Goal: Check status: Check status

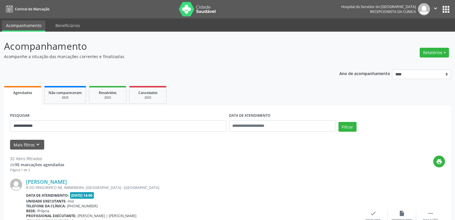
type input "**********"
click at [339, 122] on button "Filtrar" at bounding box center [348, 127] width 18 height 10
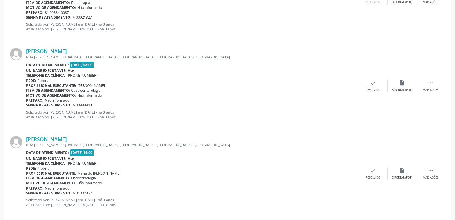
scroll to position [1295, 0]
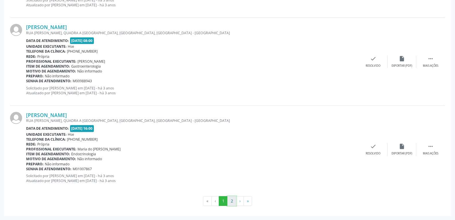
click at [229, 204] on button "2" at bounding box center [231, 201] width 9 height 10
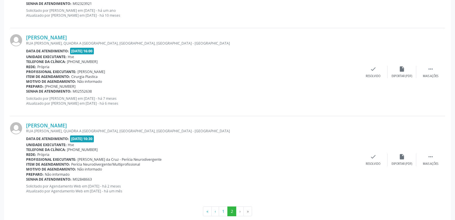
scroll to position [856, 0]
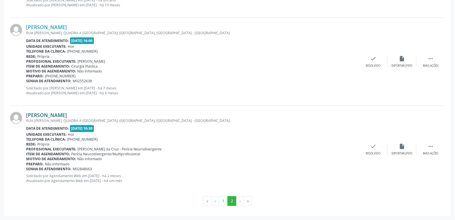
click at [47, 116] on link "[PERSON_NAME]" at bounding box center [46, 115] width 41 height 6
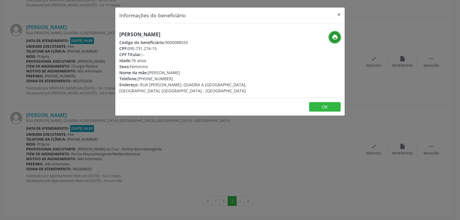
click at [335, 39] on icon "print" at bounding box center [334, 37] width 6 height 6
drag, startPoint x: 128, startPoint y: 49, endPoint x: 184, endPoint y: 48, distance: 55.7
click at [184, 48] on div "CPF: 095.731.274-15" at bounding box center [191, 48] width 145 height 6
copy div "095.731.274-15"
drag, startPoint x: 147, startPoint y: 78, endPoint x: 194, endPoint y: 76, distance: 47.4
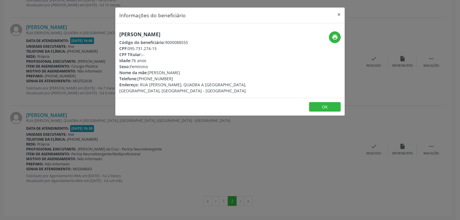
click at [194, 76] on div "Telefone: [PHONE_NUMBER]" at bounding box center [191, 79] width 145 height 6
copy div "99884-0087"
click at [340, 13] on button "×" at bounding box center [338, 14] width 11 height 14
